Goal: Find specific page/section: Find specific page/section

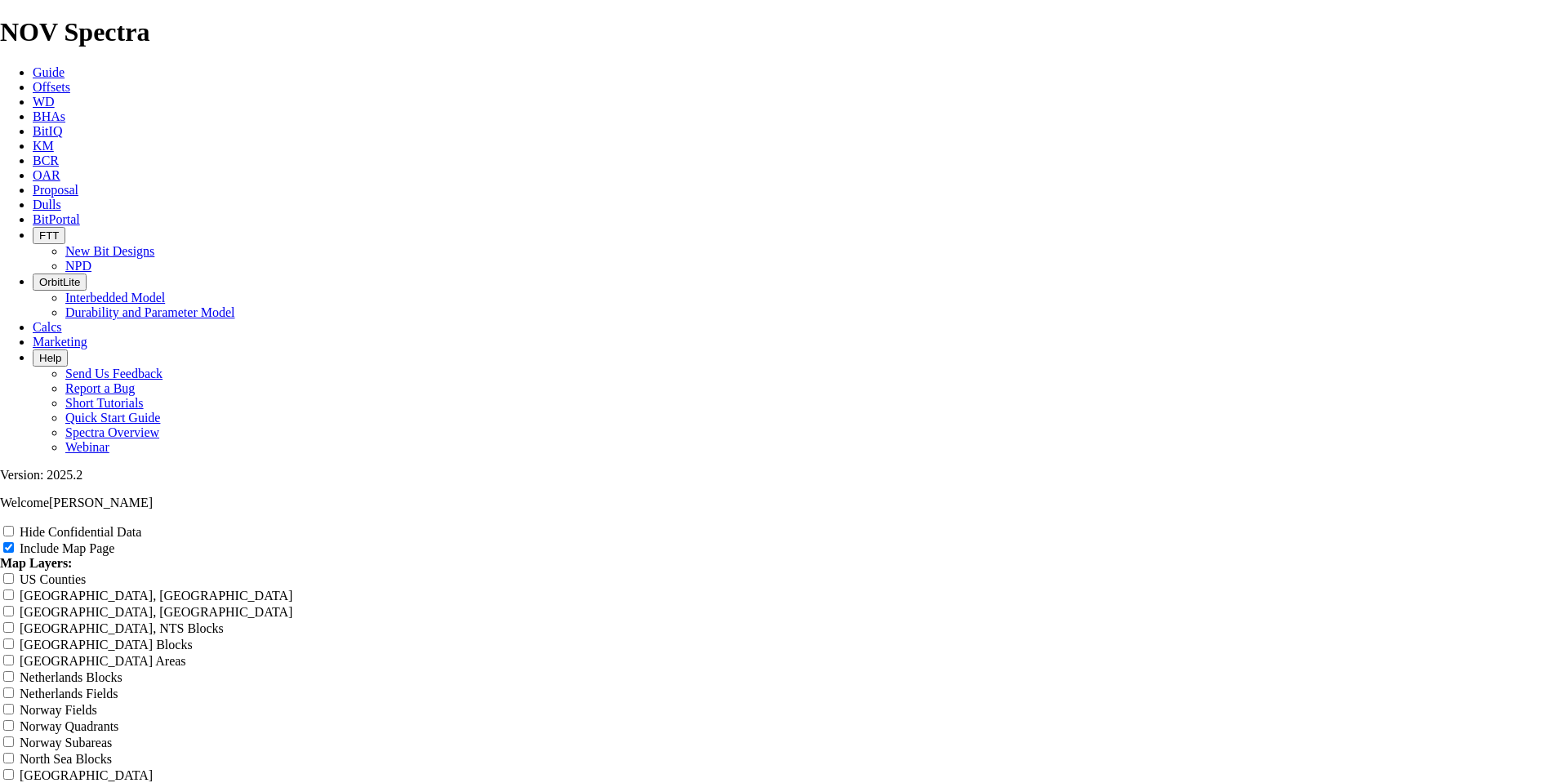
scroll to position [2041, 0]
click at [62, 198] on span "Dulls" at bounding box center [46, 205] width 28 height 14
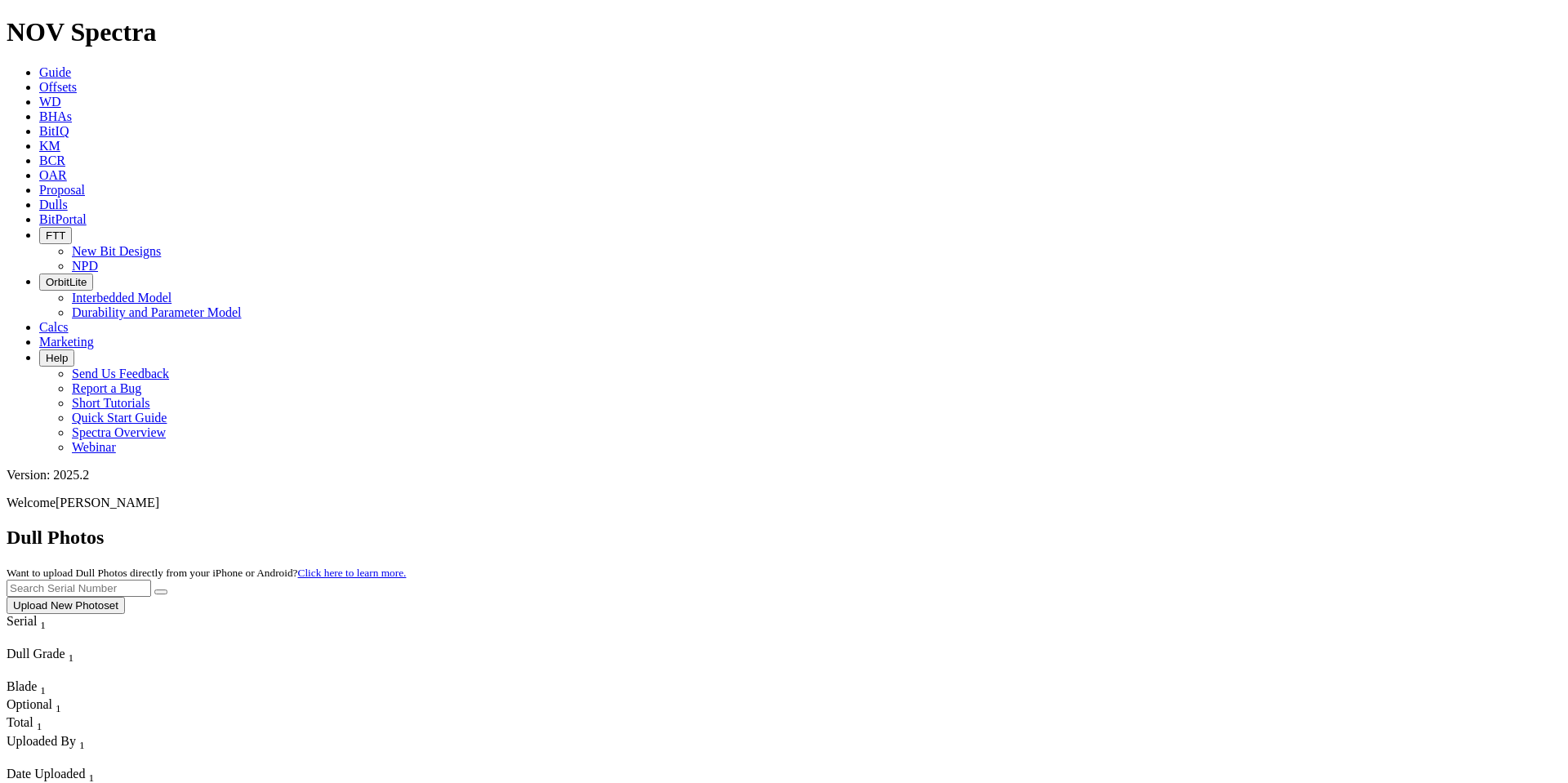
click at [151, 579] on input "text" at bounding box center [79, 588] width 145 height 17
paste input "A310433"
click at [168, 590] on button "submit" at bounding box center [160, 592] width 13 height 5
click at [151, 579] on input "A310433" at bounding box center [79, 588] width 145 height 17
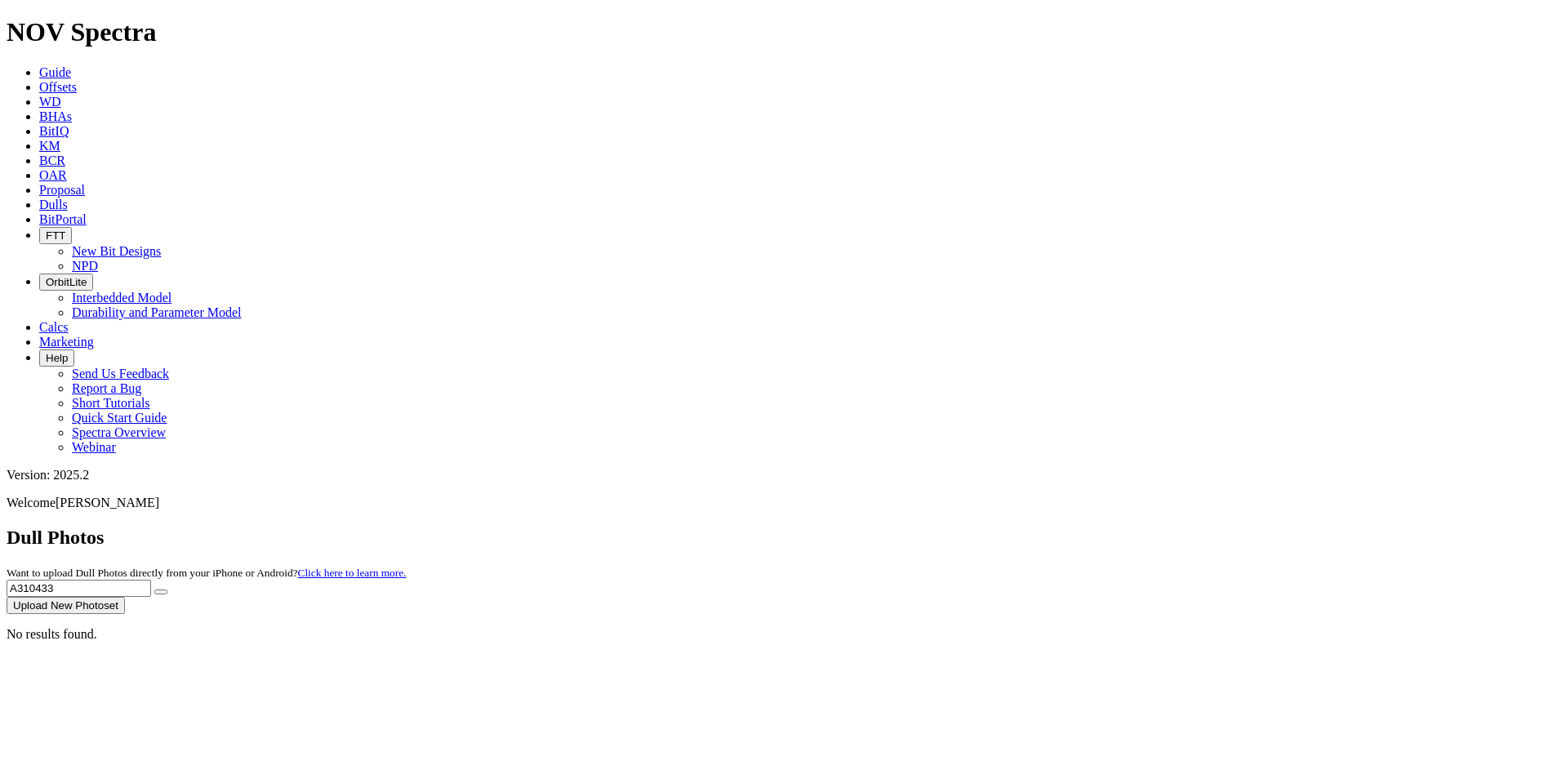
click at [161, 592] on icon "submit" at bounding box center [161, 592] width 0 height 0
drag, startPoint x: 1271, startPoint y: 80, endPoint x: 1097, endPoint y: 80, distance: 174.0
click at [1097, 526] on div "Dull Photos Want to upload Dull Photos directly from your iPhone or Android? Cl…" at bounding box center [784, 570] width 1555 height 87
paste input "A315377"
click at [151, 579] on input "A315377" at bounding box center [79, 588] width 145 height 17
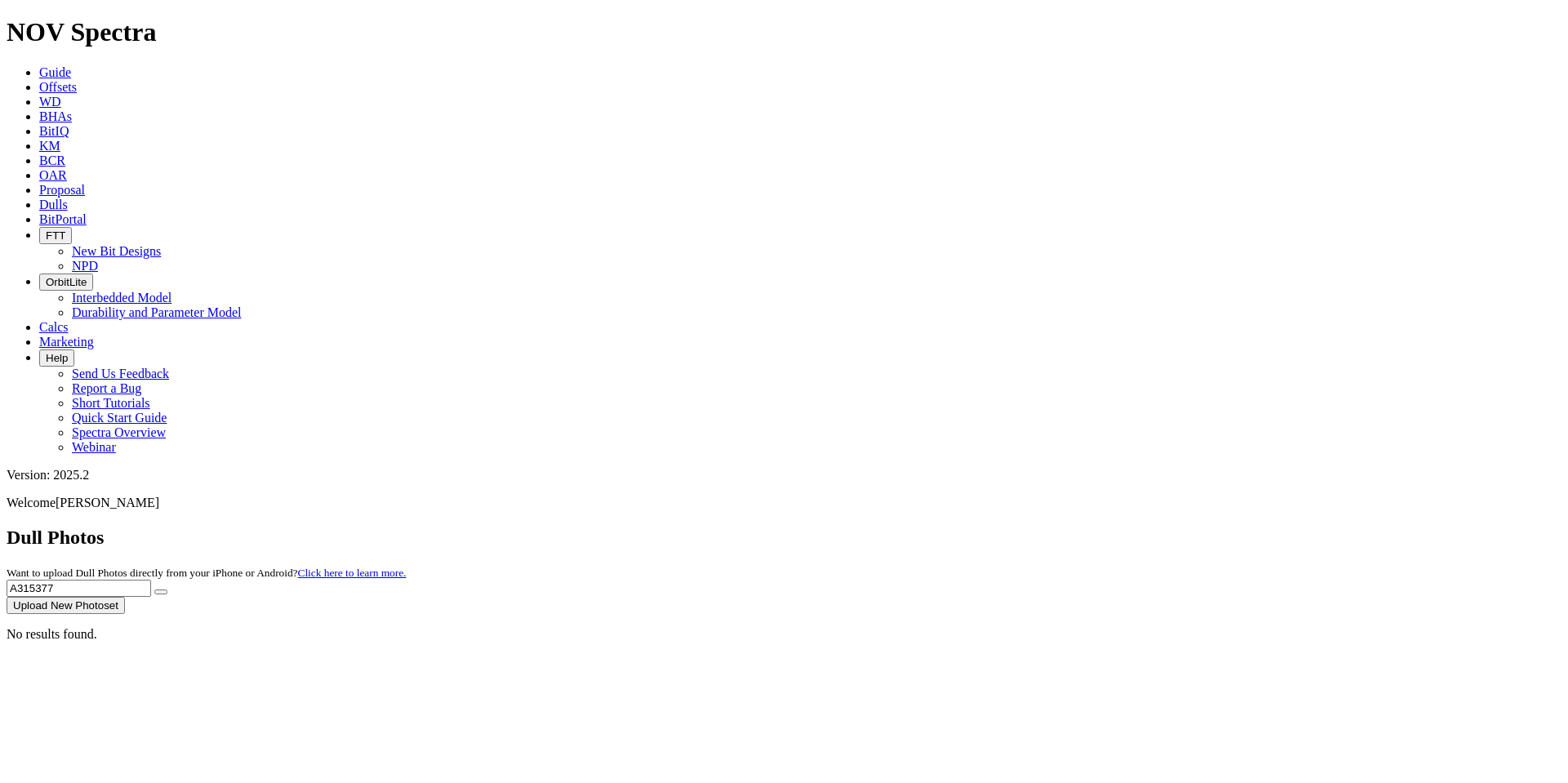
click at [151, 579] on input "A315377" at bounding box center [79, 588] width 145 height 17
type input "A315377"
click at [168, 590] on button "submit" at bounding box center [160, 592] width 13 height 5
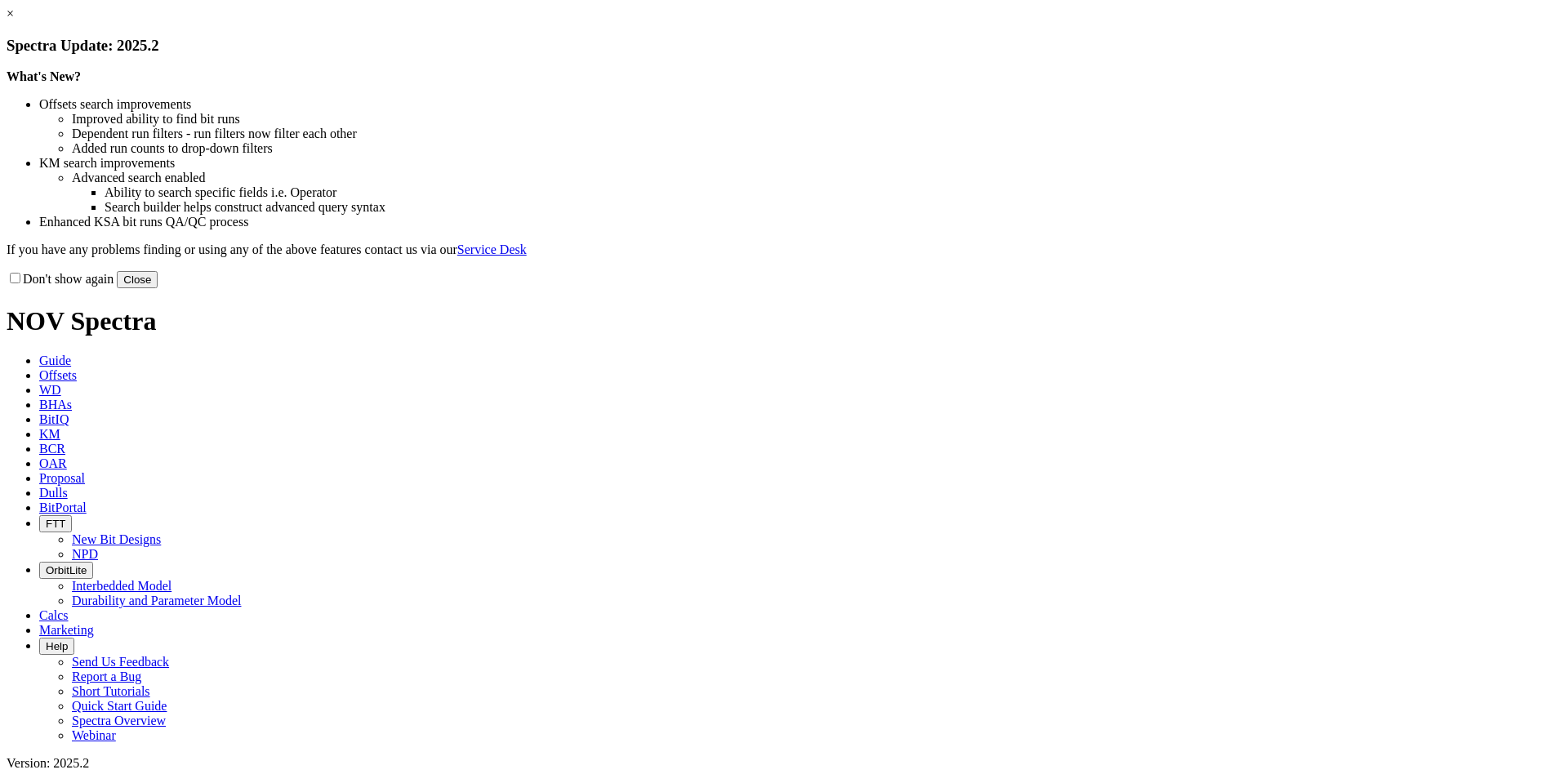
click at [157, 288] on button "Close" at bounding box center [137, 280] width 41 height 17
